Goal: Task Accomplishment & Management: Manage account settings

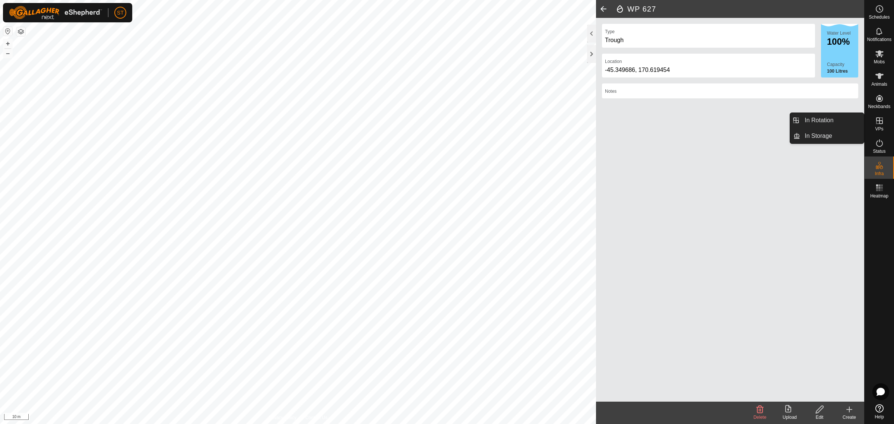
click at [878, 124] on icon at bounding box center [879, 120] width 7 height 7
click at [835, 120] on span "In Rotation" at bounding box center [849, 121] width 29 height 9
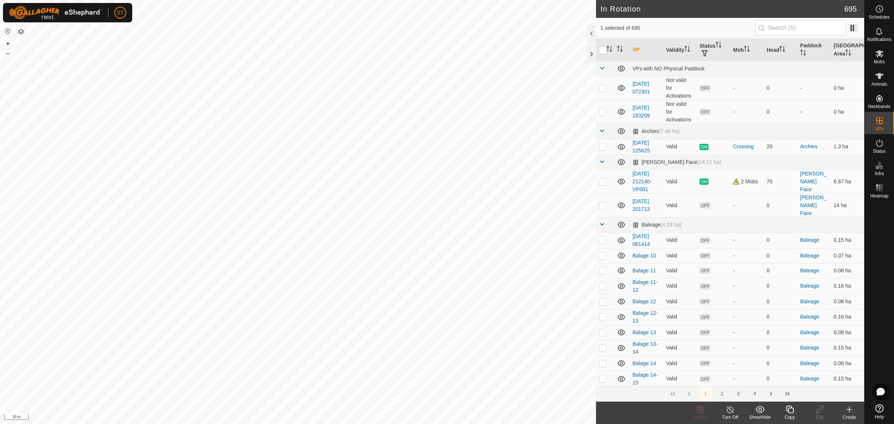
click at [789, 411] on icon at bounding box center [790, 409] width 9 height 9
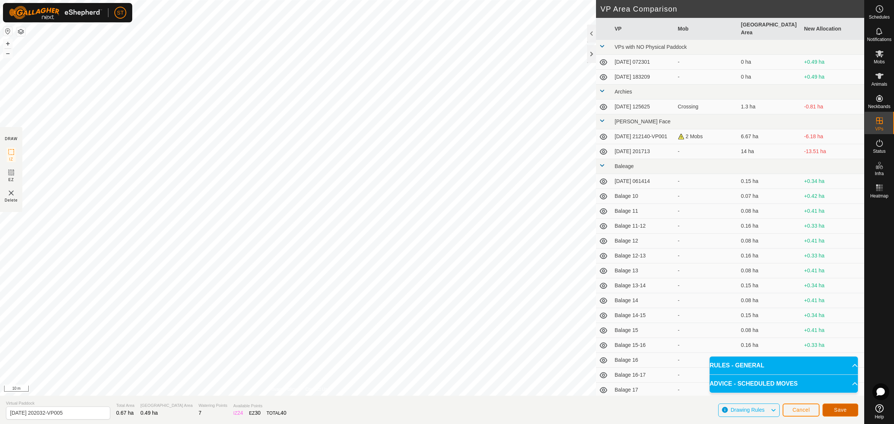
click at [841, 409] on span "Save" at bounding box center [840, 410] width 13 height 6
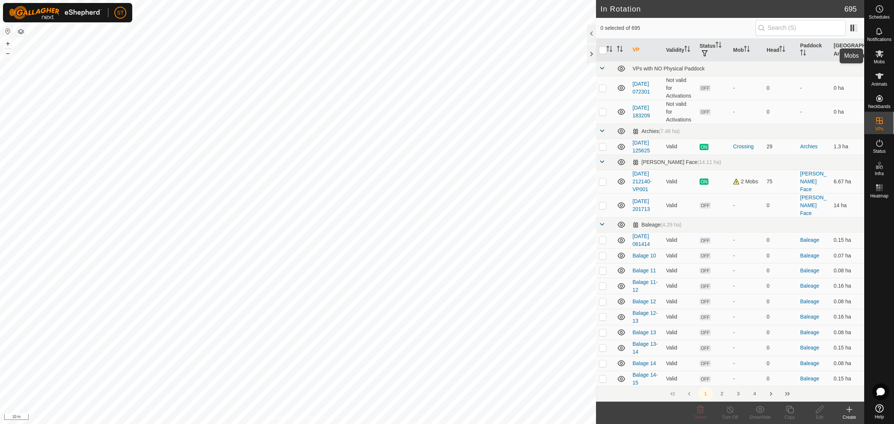
click at [884, 56] on icon at bounding box center [879, 53] width 9 height 9
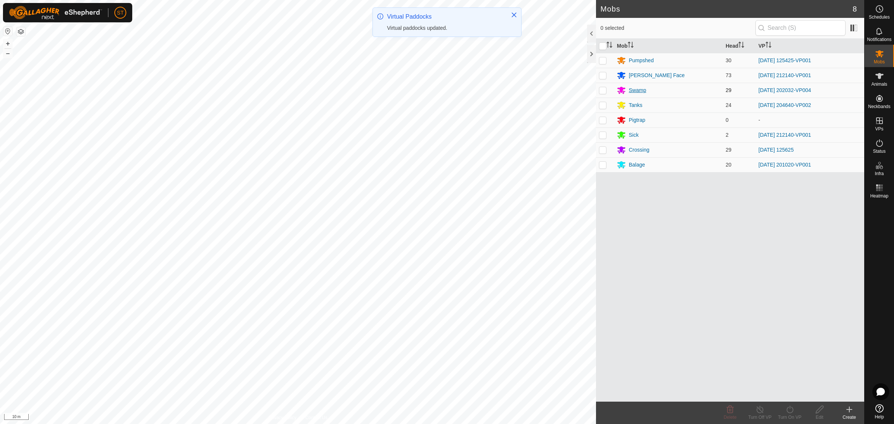
click at [636, 91] on div "Swamp" at bounding box center [638, 90] width 18 height 8
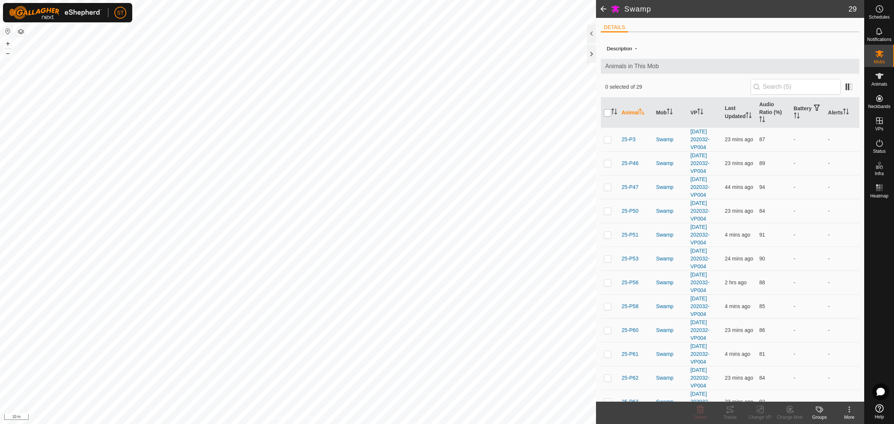
click at [606, 114] on input "checkbox" at bounding box center [607, 112] width 7 height 7
checkbox input "true"
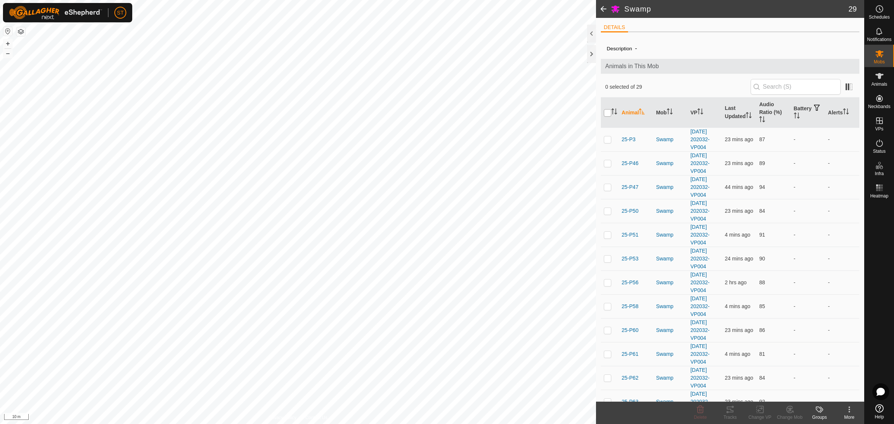
checkbox input "true"
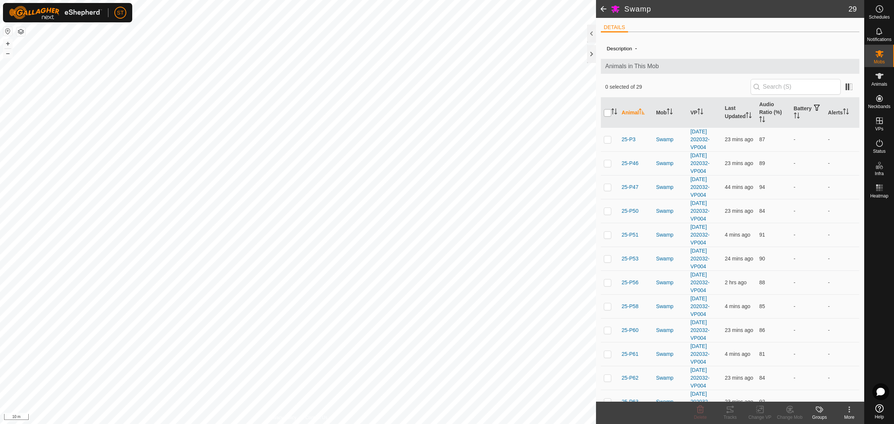
checkbox input "true"
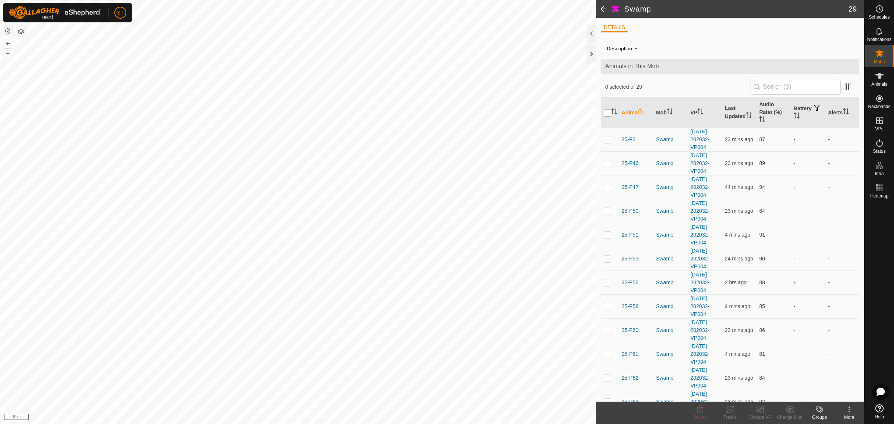
checkbox input "true"
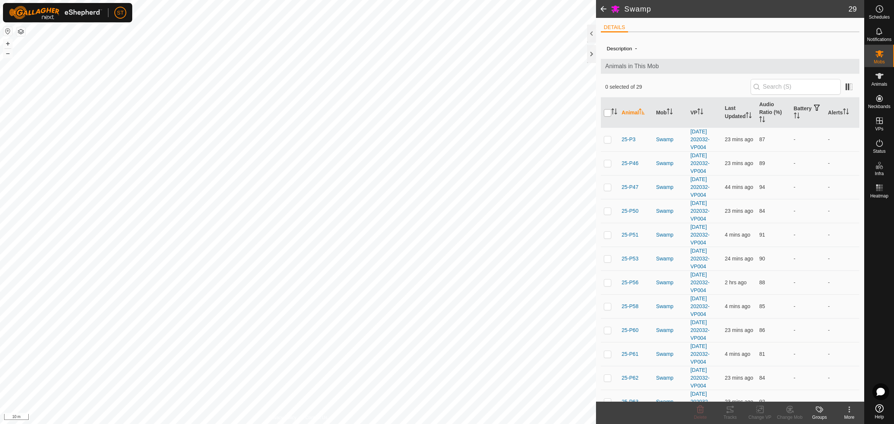
checkbox input "true"
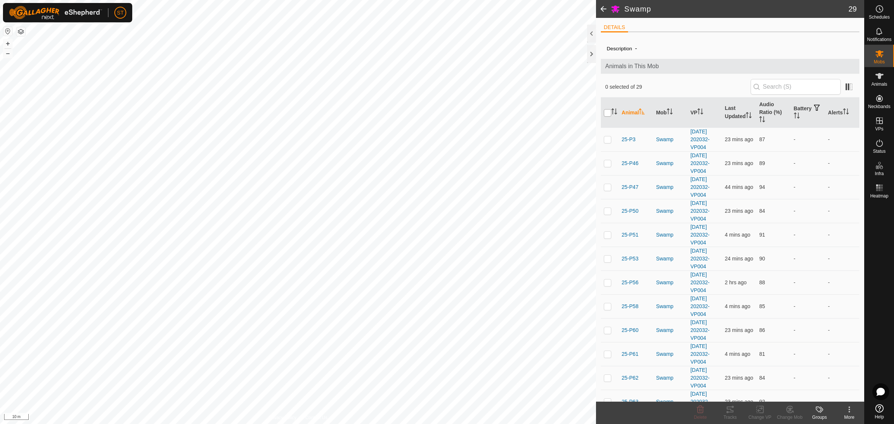
checkbox input "true"
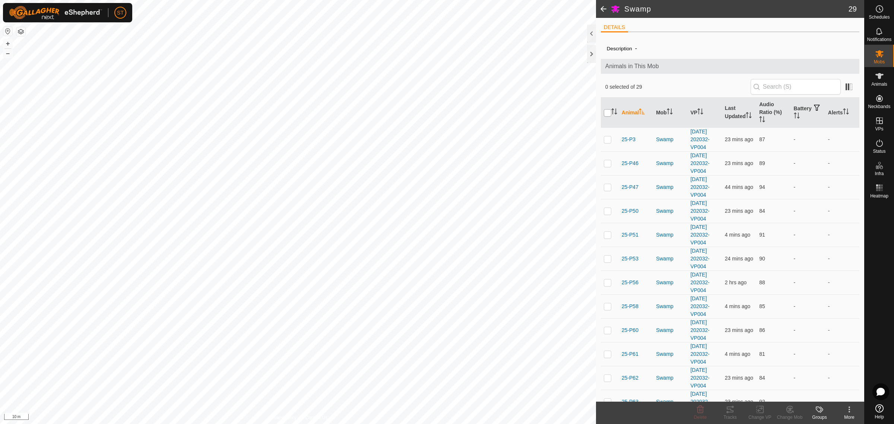
checkbox input "true"
click at [761, 412] on icon at bounding box center [760, 409] width 9 height 9
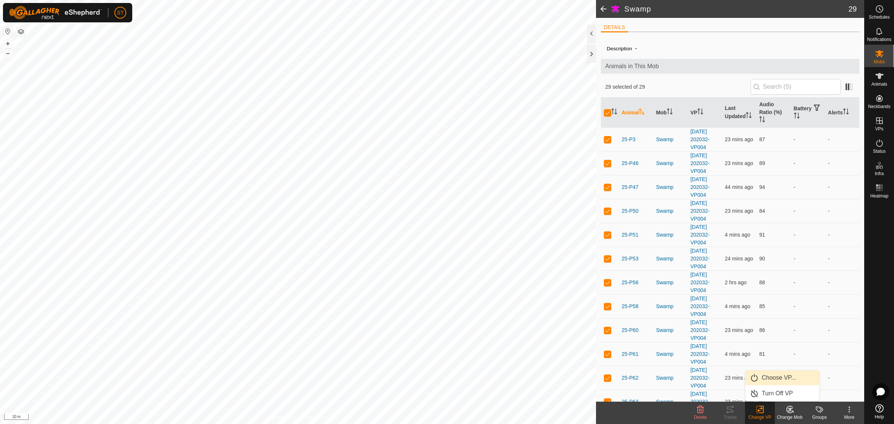
click at [775, 376] on link "Choose VP..." at bounding box center [783, 377] width 74 height 15
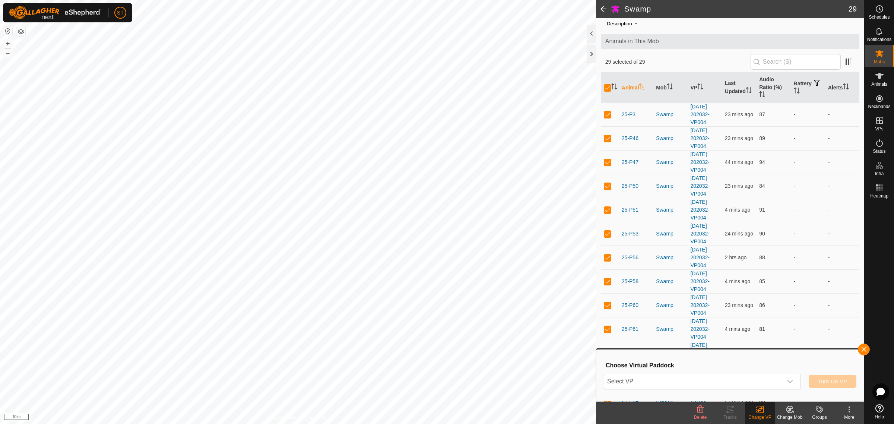
scroll to position [47, 0]
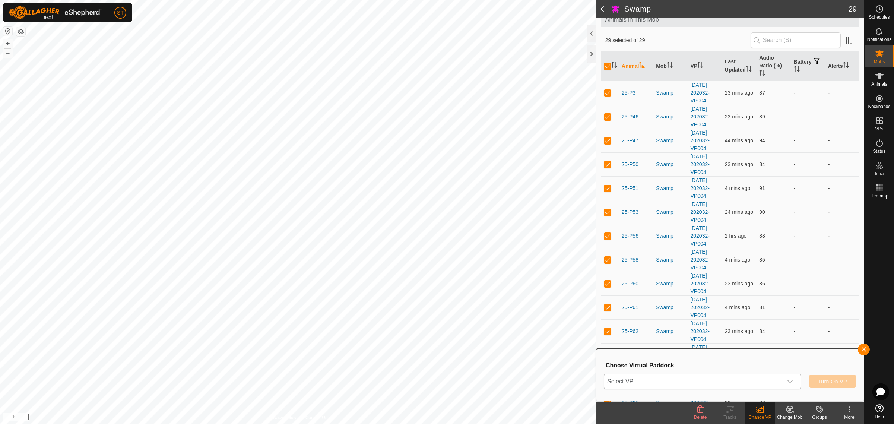
click at [794, 381] on div "dropdown trigger" at bounding box center [790, 381] width 15 height 15
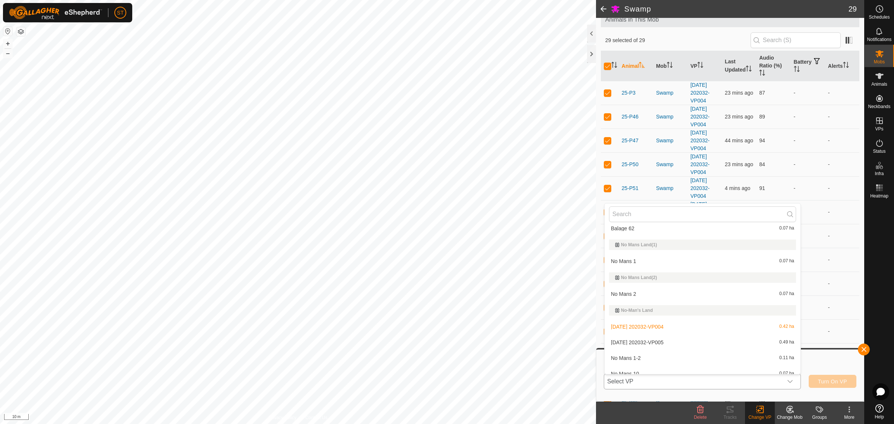
scroll to position [5736, 0]
click at [650, 335] on li "[DATE] 202032-VP005 0.49 ha" at bounding box center [703, 342] width 196 height 15
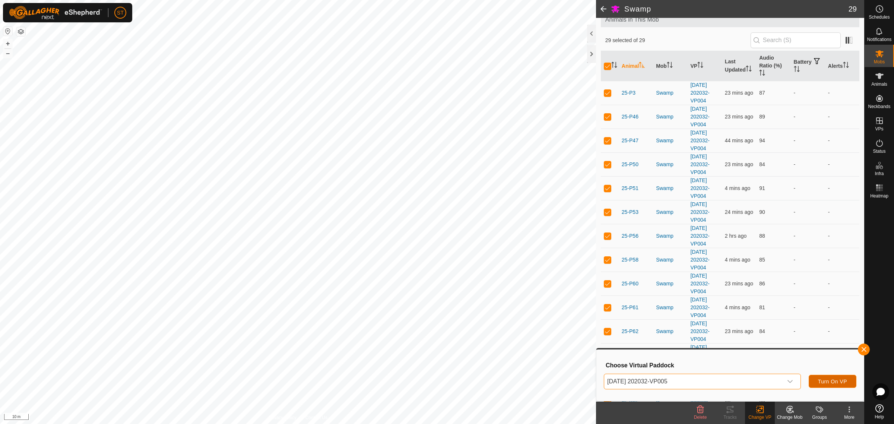
click at [830, 382] on span "Turn On VP" at bounding box center [832, 382] width 29 height 6
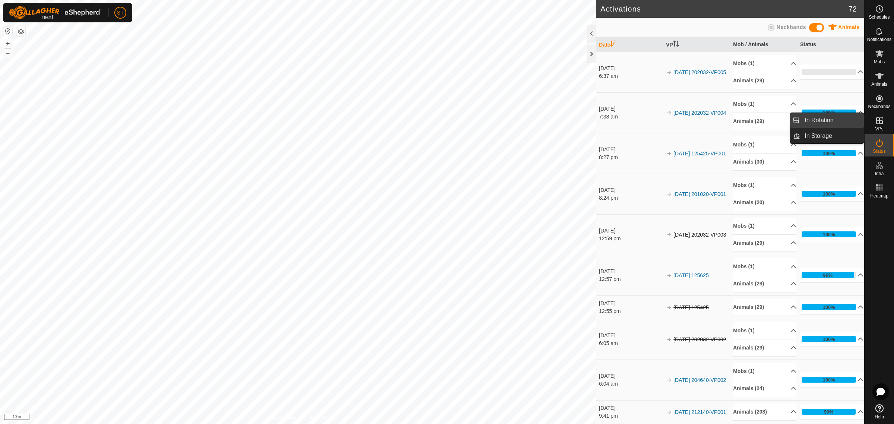
click at [815, 120] on span "In Rotation" at bounding box center [819, 120] width 29 height 9
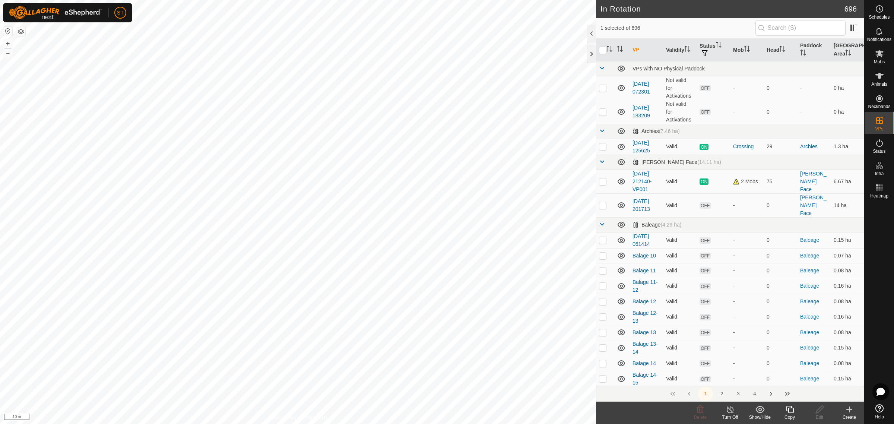
click at [851, 414] on icon at bounding box center [849, 409] width 9 height 9
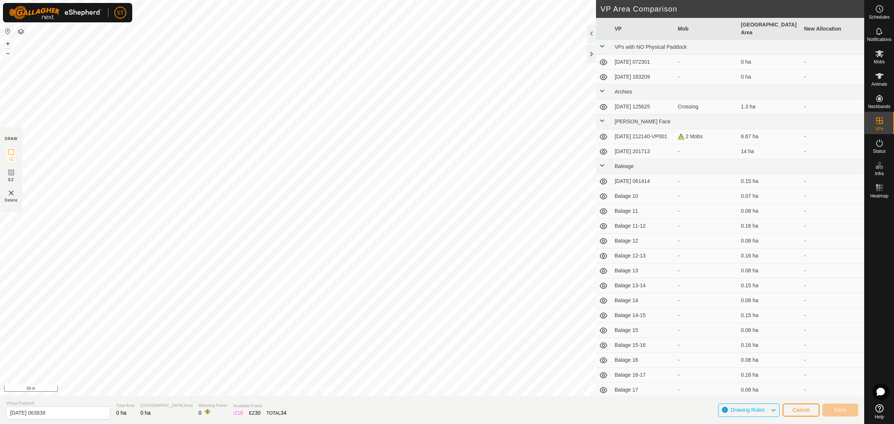
click at [136, 0] on html "ST Schedules Notifications Mobs Animals Neckbands VPs Status Infra Heatmap Help…" at bounding box center [447, 212] width 894 height 424
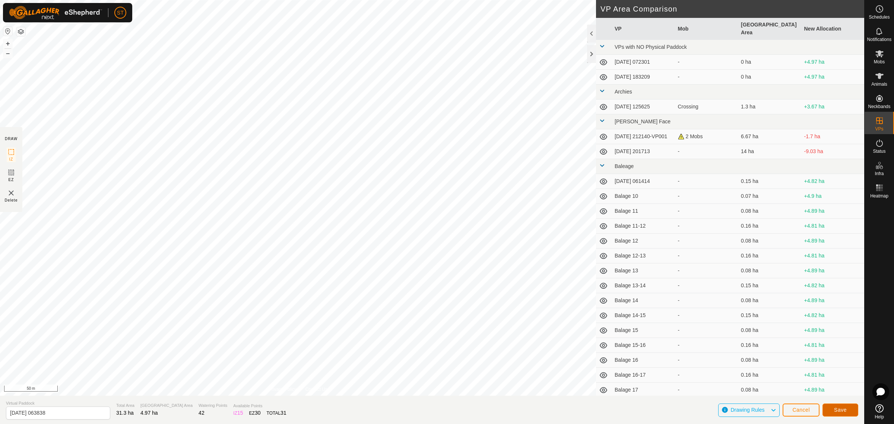
click at [841, 412] on span "Save" at bounding box center [840, 410] width 13 height 6
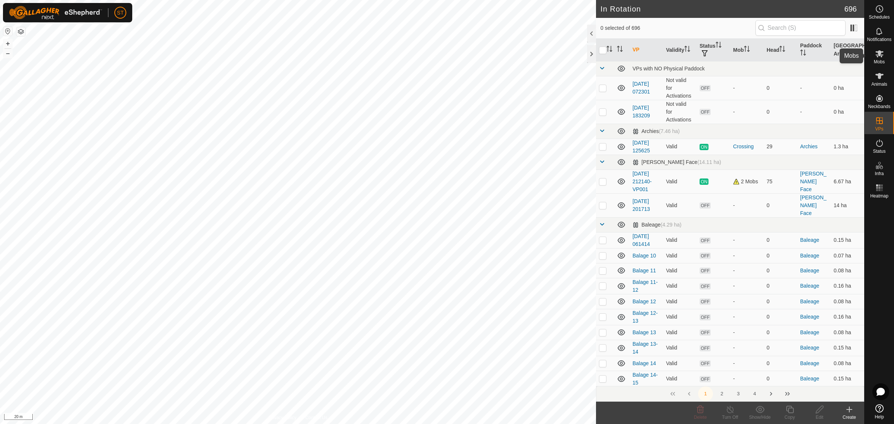
click at [884, 55] on icon at bounding box center [879, 53] width 9 height 9
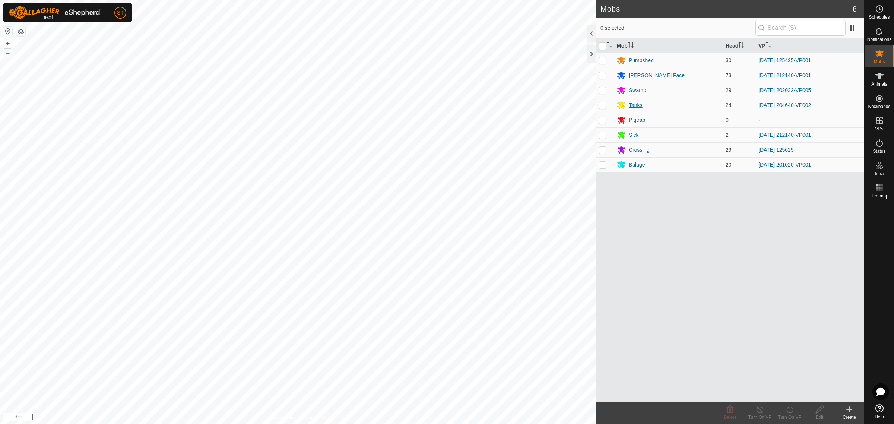
click at [636, 104] on div "Tanks" at bounding box center [636, 105] width 14 height 8
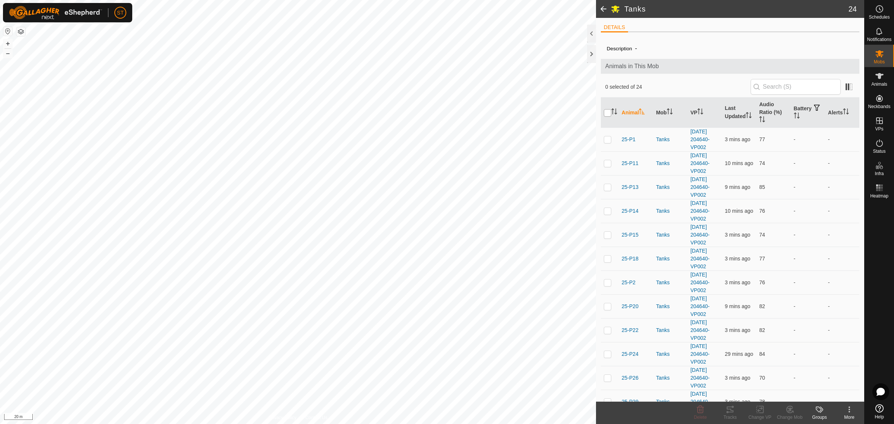
click at [610, 113] on input "checkbox" at bounding box center [607, 112] width 7 height 7
checkbox input "true"
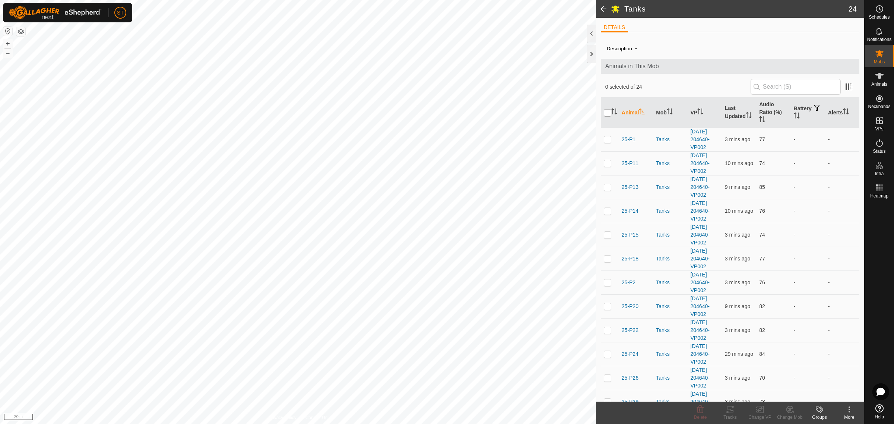
checkbox input "true"
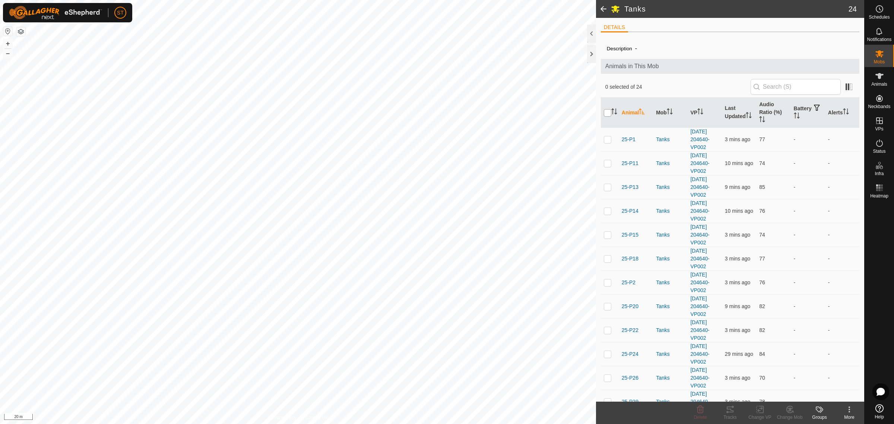
checkbox input "true"
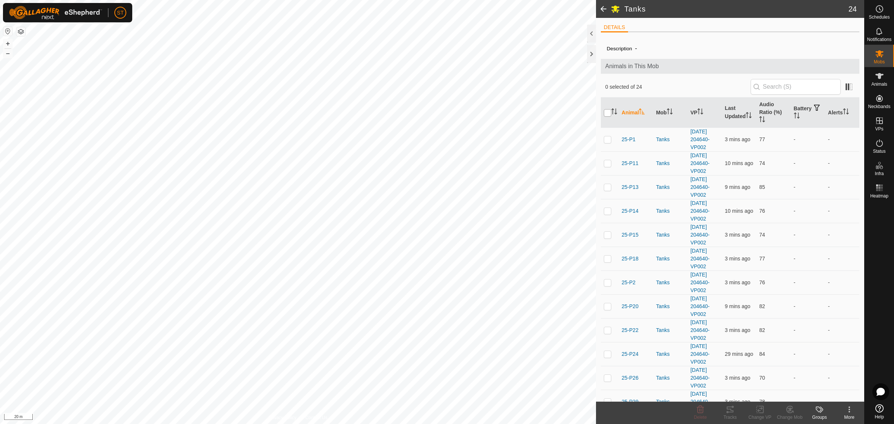
checkbox input "true"
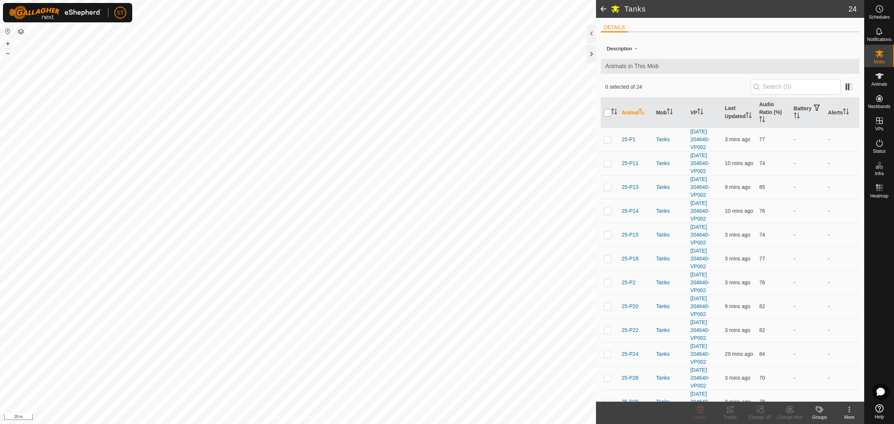
checkbox input "true"
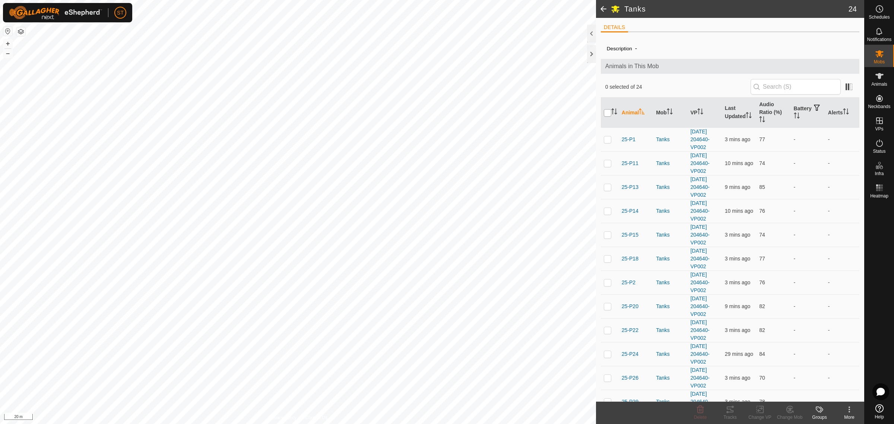
checkbox input "true"
click at [762, 412] on icon at bounding box center [760, 409] width 9 height 9
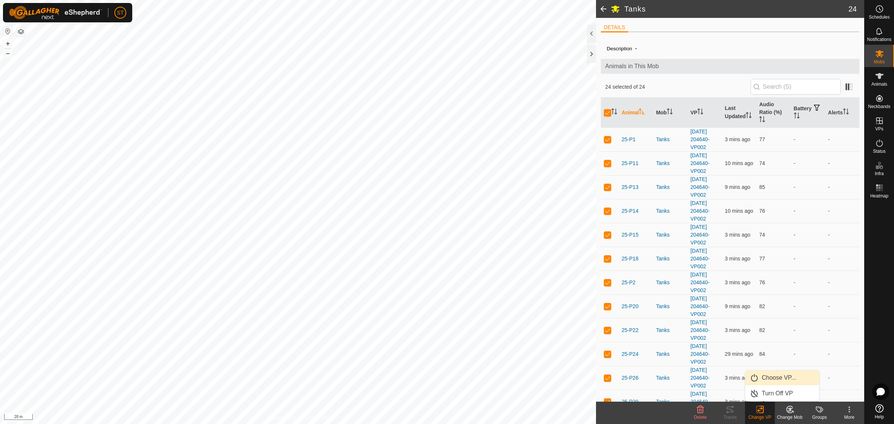
click at [784, 377] on link "Choose VP..." at bounding box center [783, 377] width 74 height 15
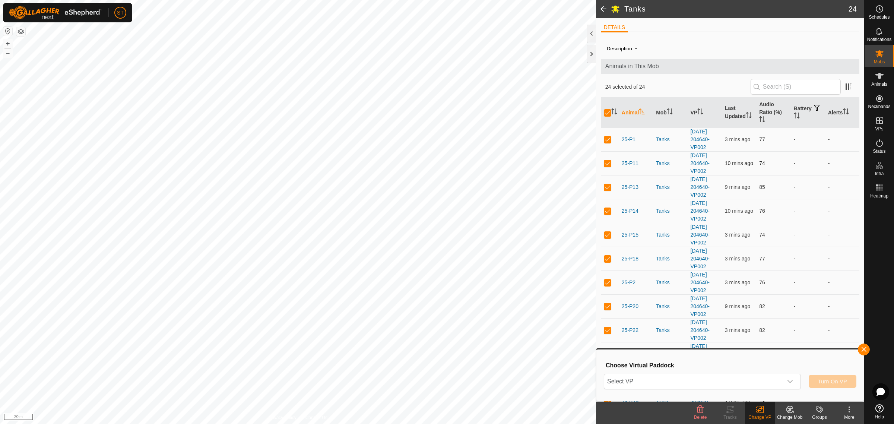
click at [792, 380] on icon "dropdown trigger" at bounding box center [790, 382] width 6 height 6
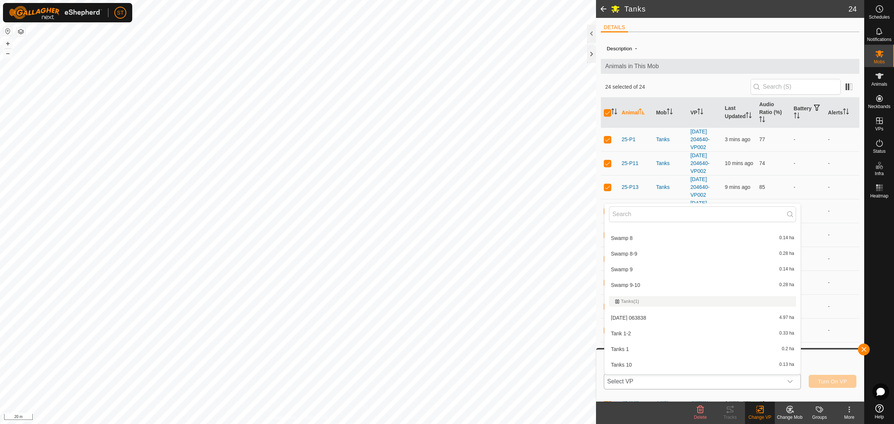
scroll to position [8451, 0]
click at [647, 306] on li "[DATE] 063838 4.97 ha" at bounding box center [703, 311] width 196 height 15
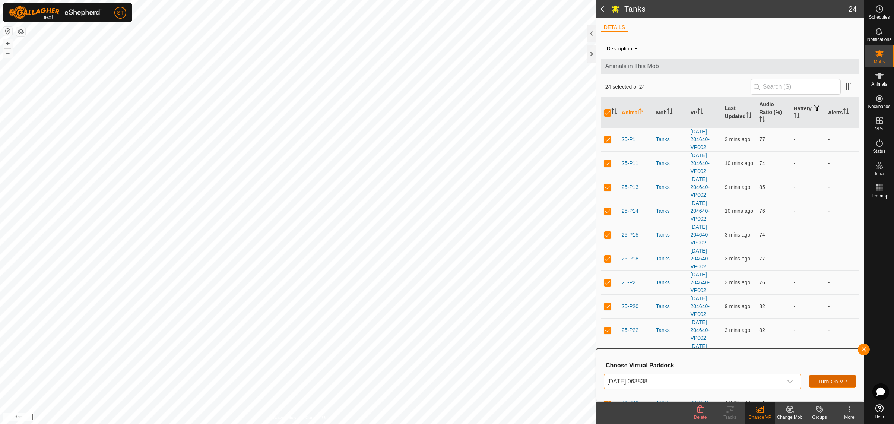
click at [838, 381] on span "Turn On VP" at bounding box center [832, 382] width 29 height 6
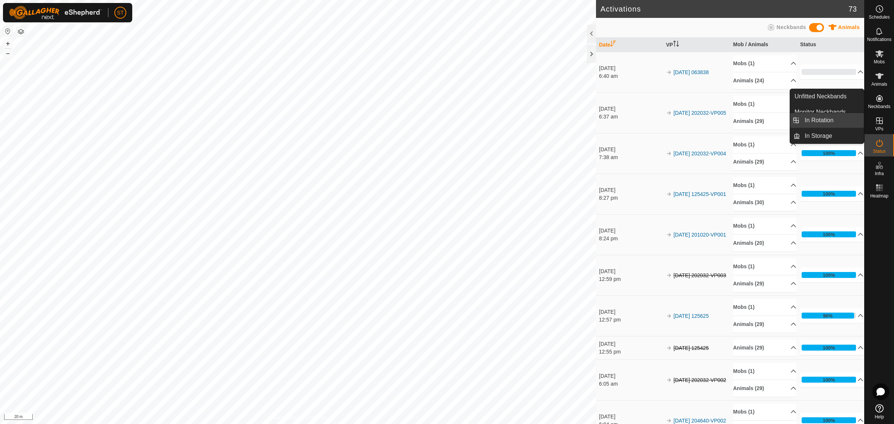
click at [818, 120] on link "In Rotation" at bounding box center [832, 120] width 64 height 15
